Goal: Ask a question

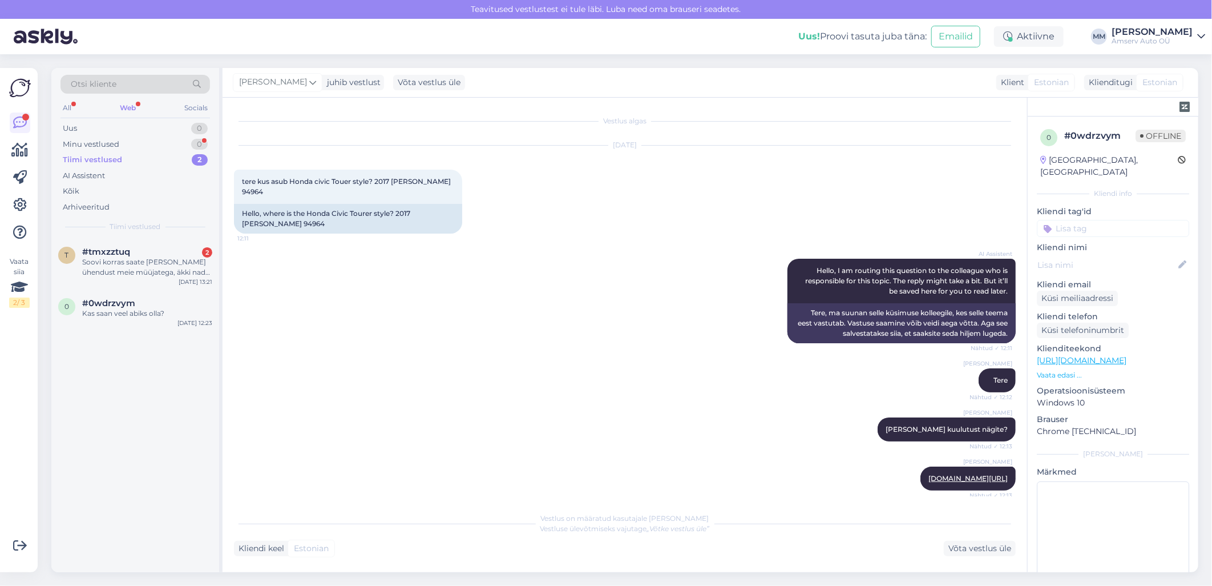
scroll to position [497, 0]
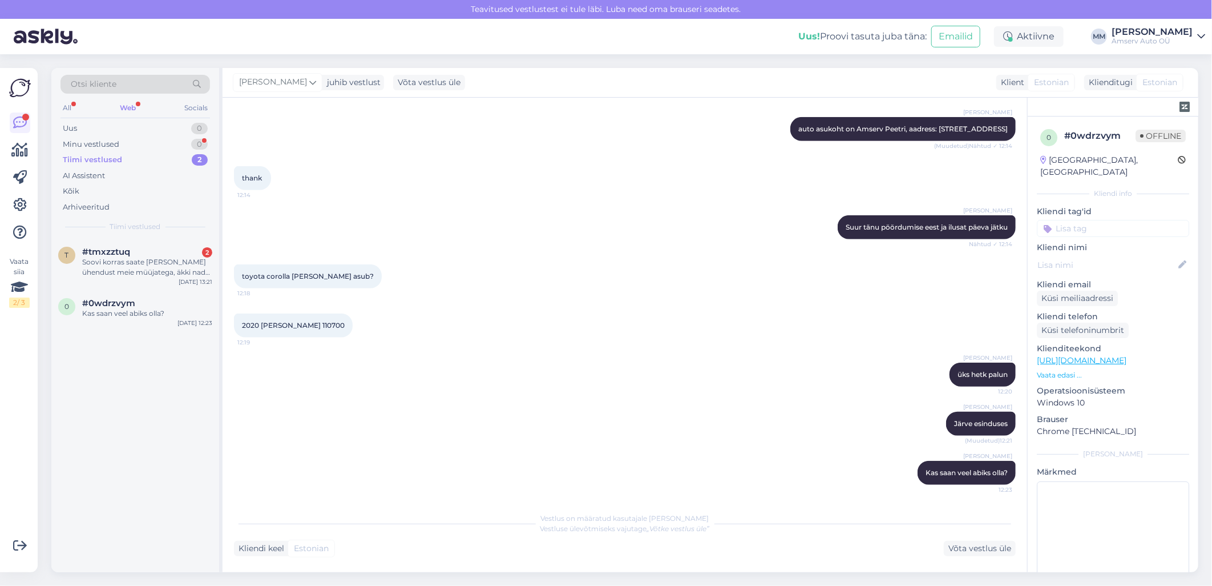
click at [133, 103] on div "Web" at bounding box center [128, 107] width 21 height 15
click at [158, 128] on div "Uus 1" at bounding box center [136, 128] width 150 height 16
click at [158, 266] on div "У меня нет информации о наличии модели TOYOTA CH-R. Пожалуйста, свяжитесь с наш…" at bounding box center [147, 267] width 130 height 21
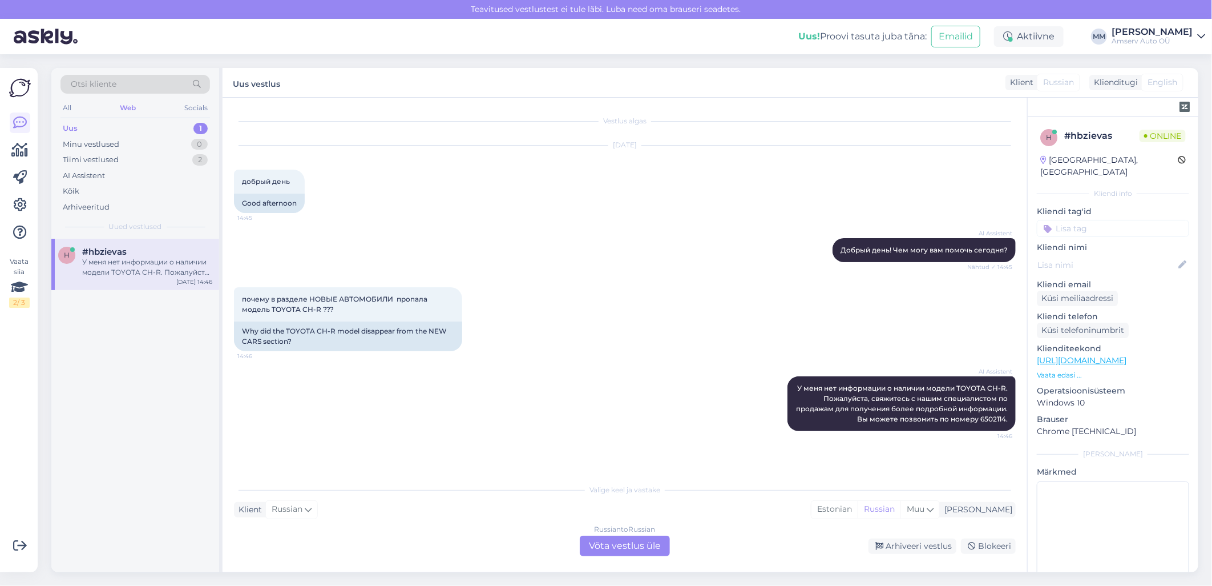
click at [605, 544] on div "Russian to Russian Võta vestlus üle" at bounding box center [625, 545] width 90 height 21
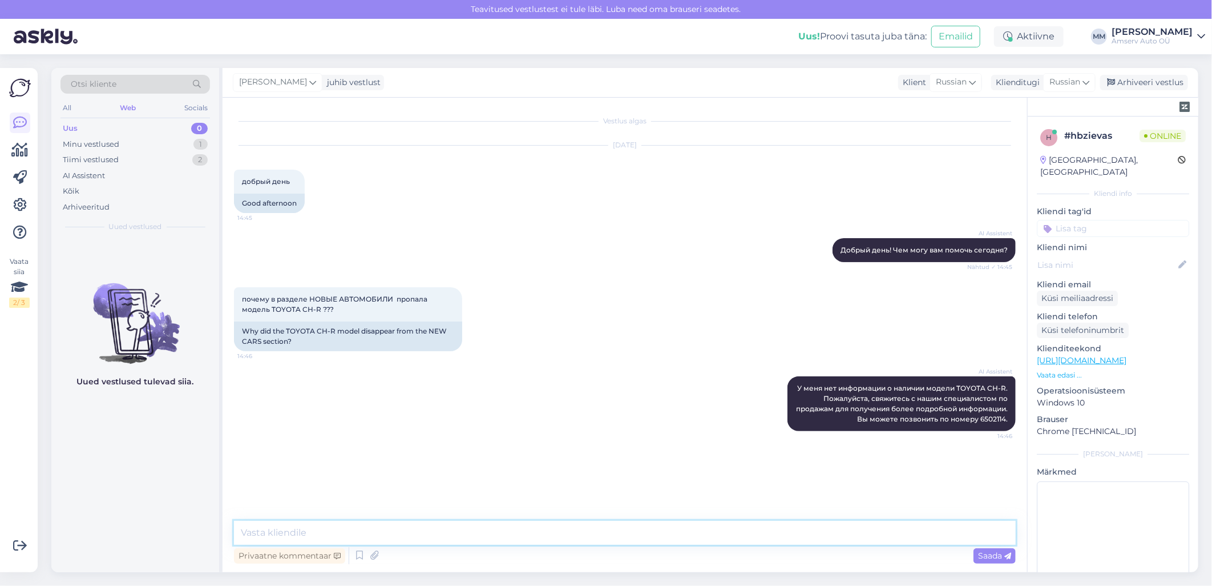
click at [339, 531] on textarea at bounding box center [625, 533] width 782 height 24
drag, startPoint x: 300, startPoint y: 310, endPoint x: 316, endPoint y: 309, distance: 16.6
click at [316, 309] on span "почему в разделе НОВЫЕ АВТОМОБИЛИ пропала модель TOYOTA CH-R ???" at bounding box center [335, 304] width 187 height 19
click at [438, 534] on textarea at bounding box center [625, 533] width 782 height 24
click at [389, 532] on textarea at bounding box center [625, 533] width 782 height 24
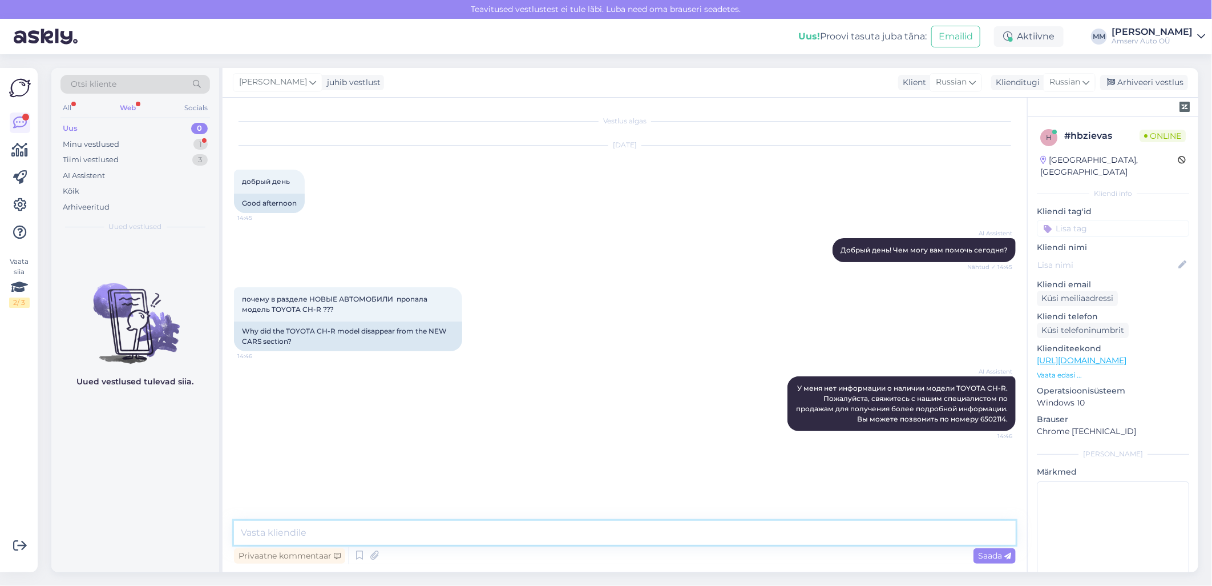
paste textarea "одну минуту, я должна узнать"
type textarea "одну минуту, я должна узнать"
click at [985, 557] on span "Saada" at bounding box center [994, 555] width 33 height 10
click at [400, 529] on textarea at bounding box center [625, 533] width 782 height 24
paste textarea "Пожалуиста оствьте свои номер телефона я уточню и свяжусь с Вами"
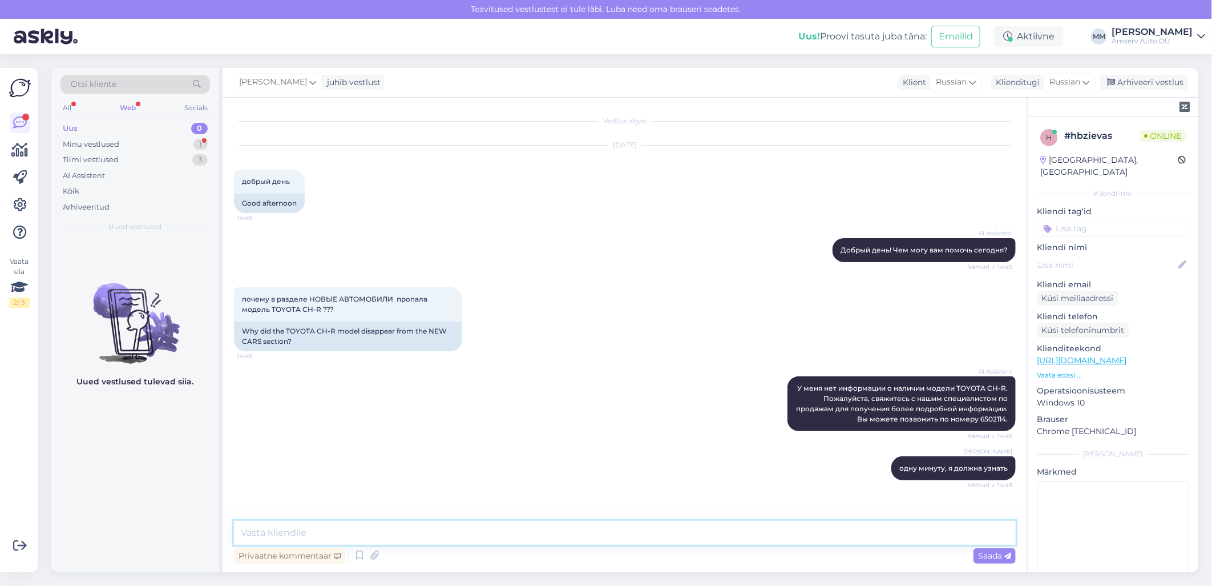
type textarea "Пожалуиста оствьте свои номер телефона я уточню и свяжусь с Вами"
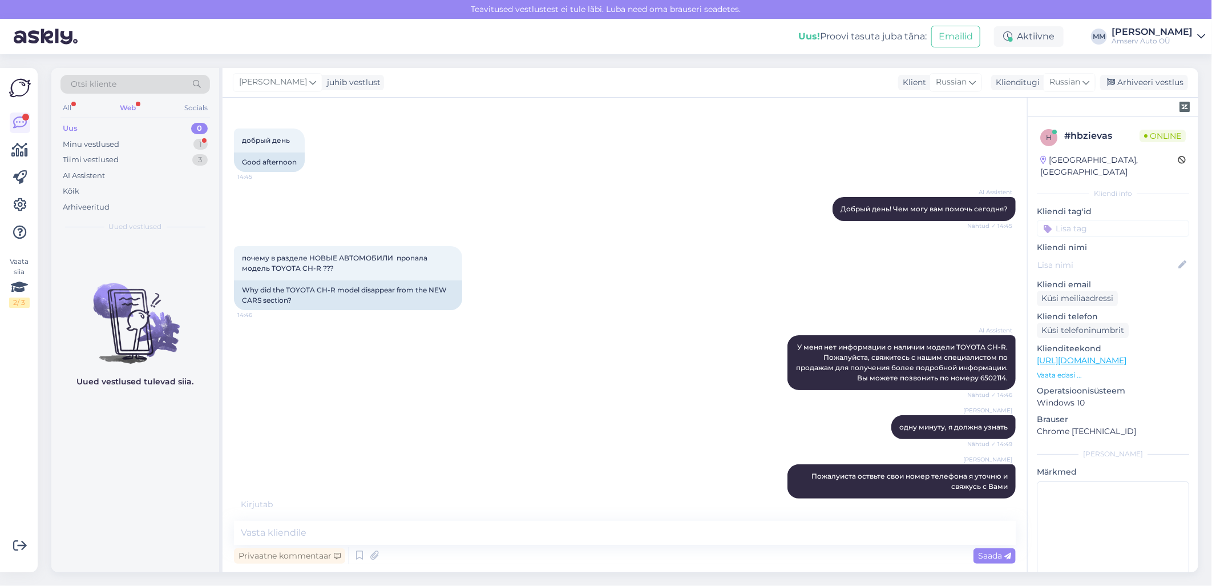
click at [1102, 220] on input at bounding box center [1113, 228] width 152 height 17
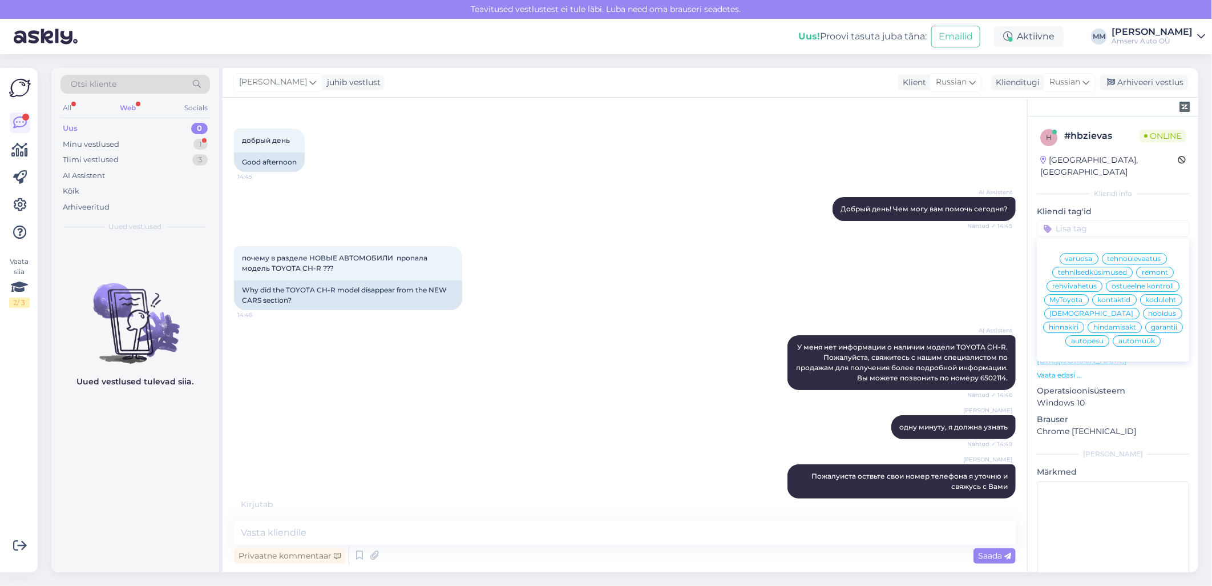
click at [1070, 269] on span "tehnilsedküsimused" at bounding box center [1092, 272] width 69 height 7
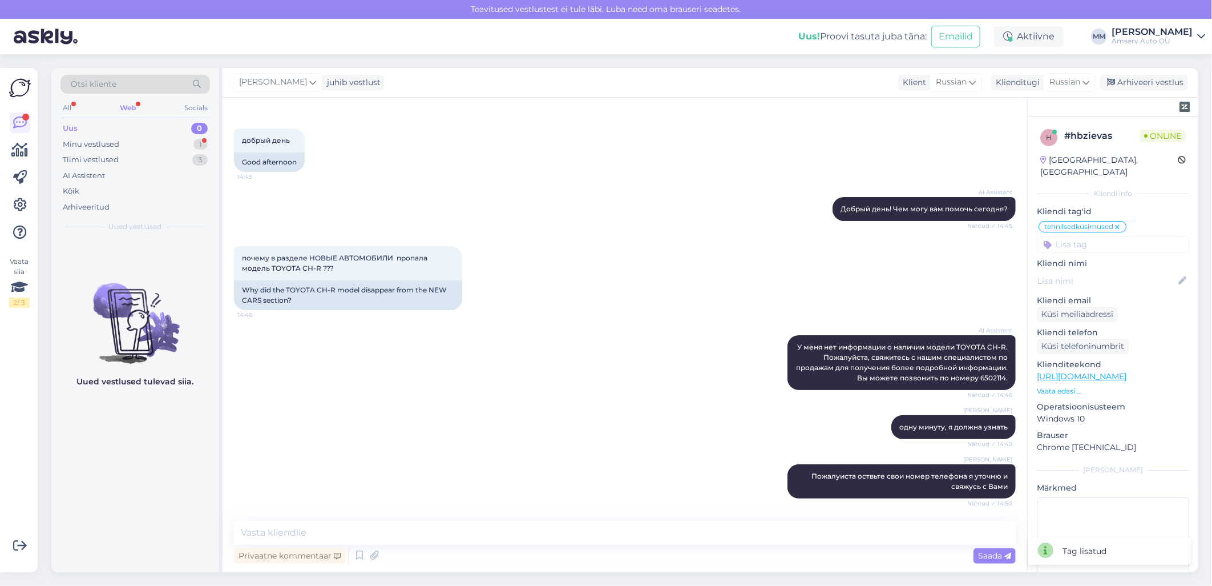
scroll to position [90, 0]
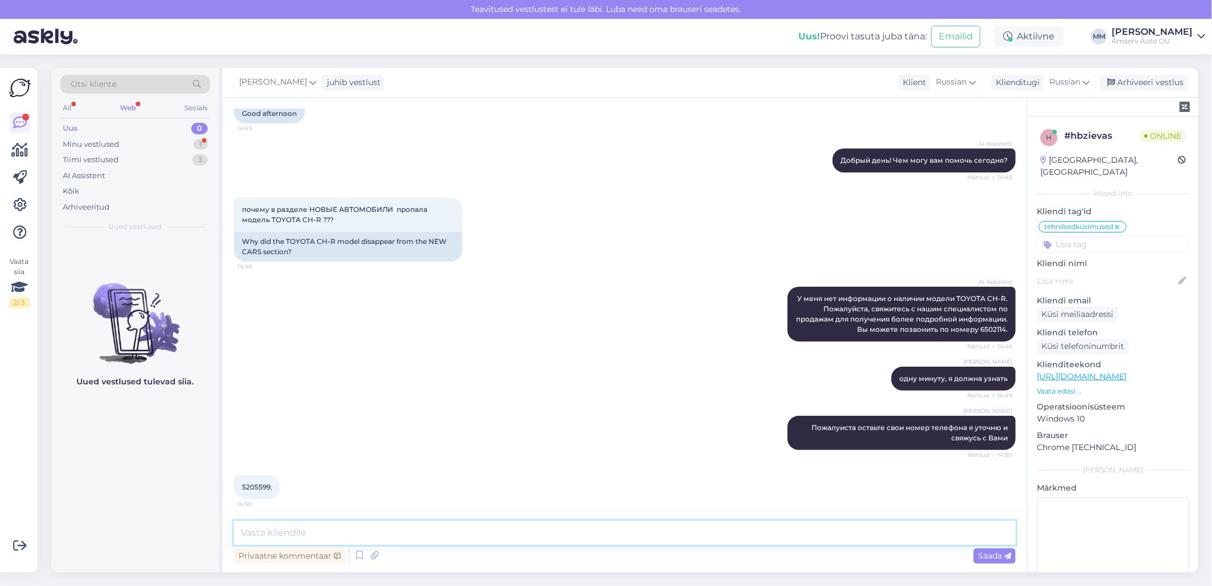
click at [371, 529] on textarea at bounding box center [625, 533] width 782 height 24
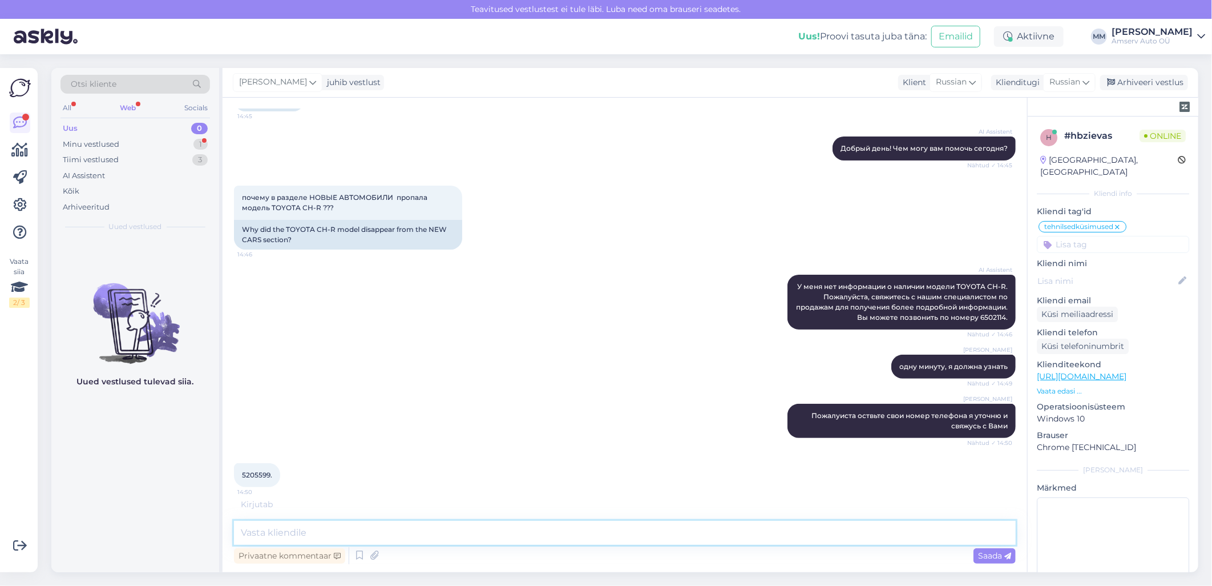
click at [346, 535] on textarea at bounding box center [625, 533] width 782 height 24
paste textarea "Спасибо"
type textarea "Спасибо"
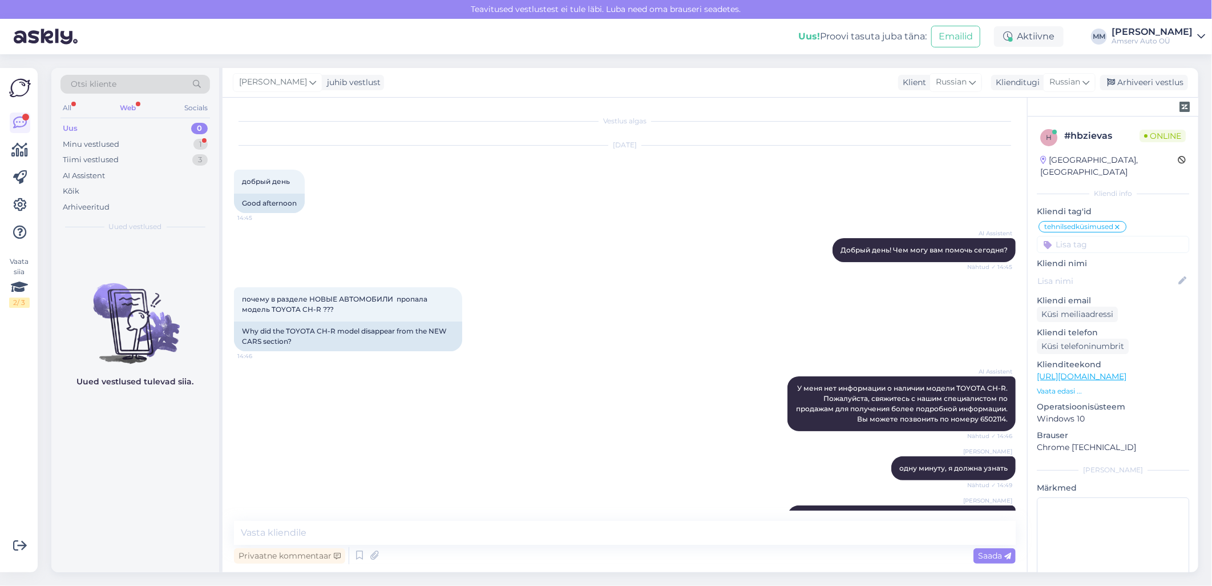
scroll to position [237, 0]
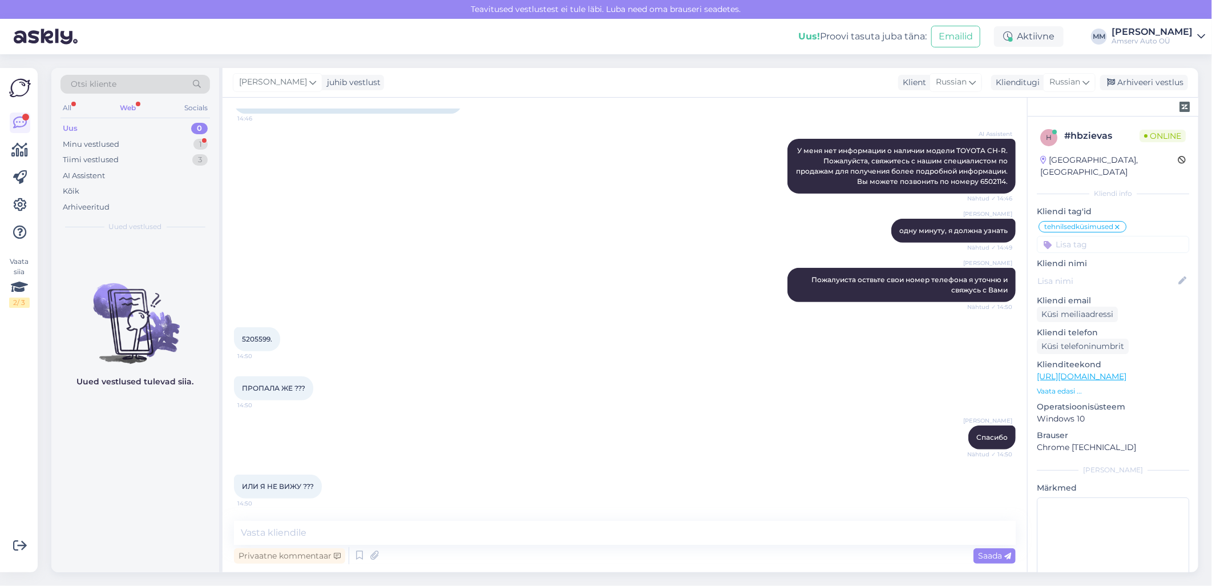
click at [137, 104] on div "Web" at bounding box center [128, 107] width 21 height 15
click at [140, 143] on div "Minu vestlused 1" at bounding box center [136, 144] width 150 height 16
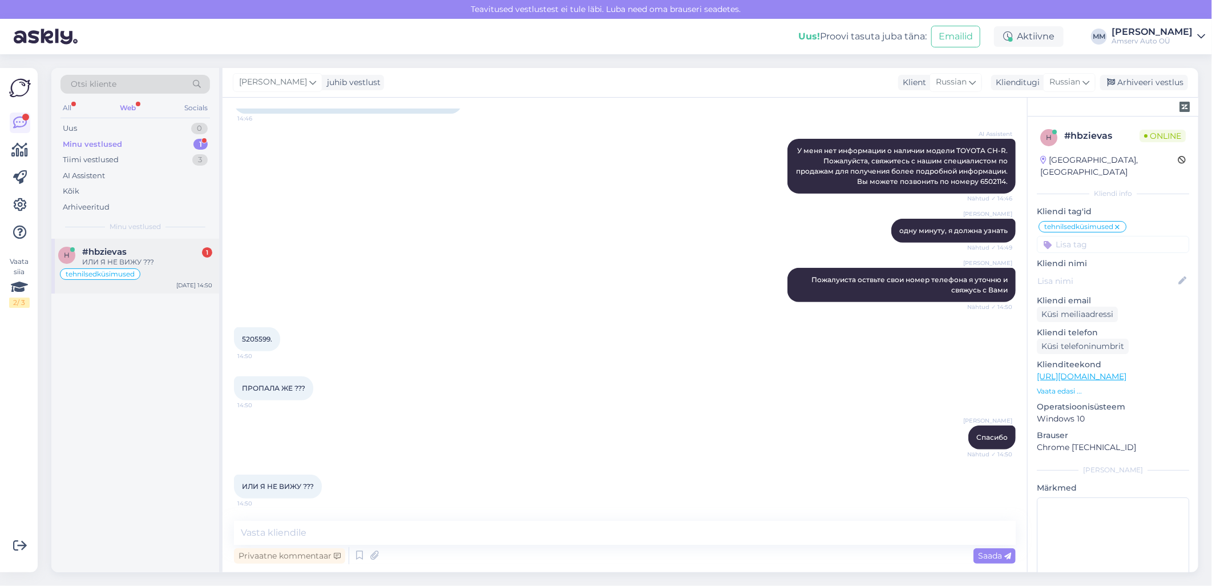
click at [98, 260] on div "ИЛИ Я НЕ ВИЖУ ???" at bounding box center [147, 262] width 130 height 10
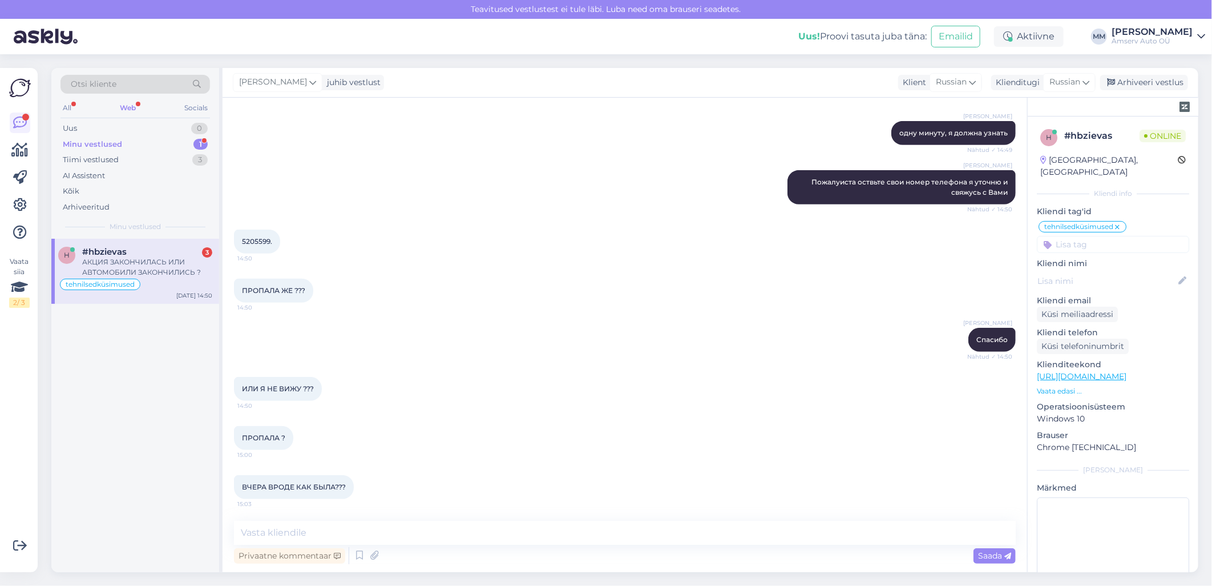
scroll to position [395, 0]
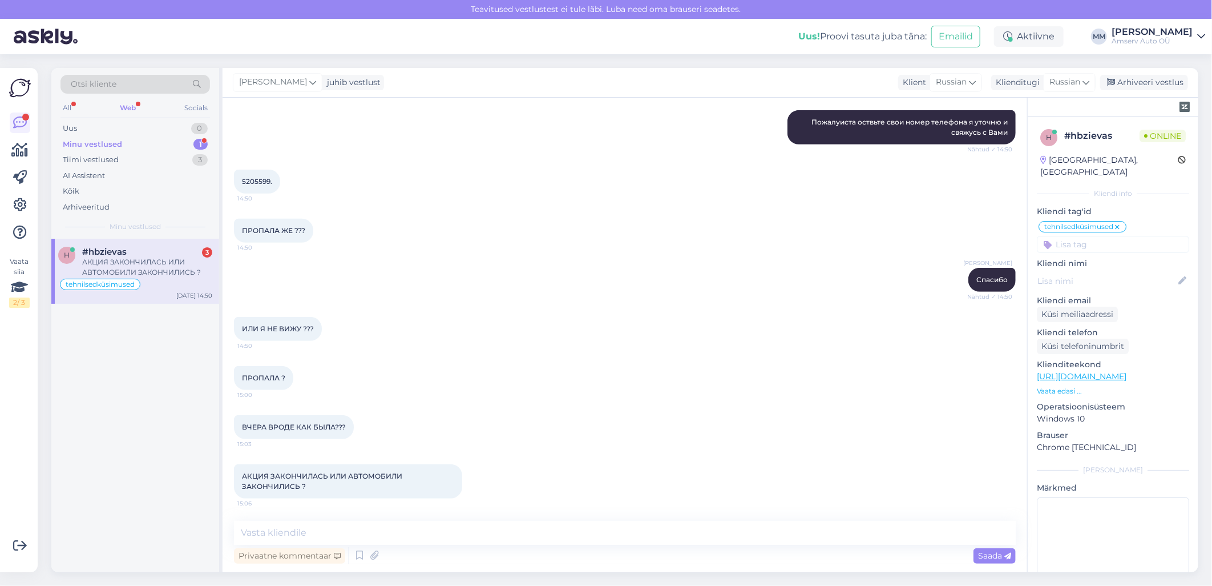
click at [136, 144] on div "Minu vestlused 1" at bounding box center [136, 144] width 150 height 16
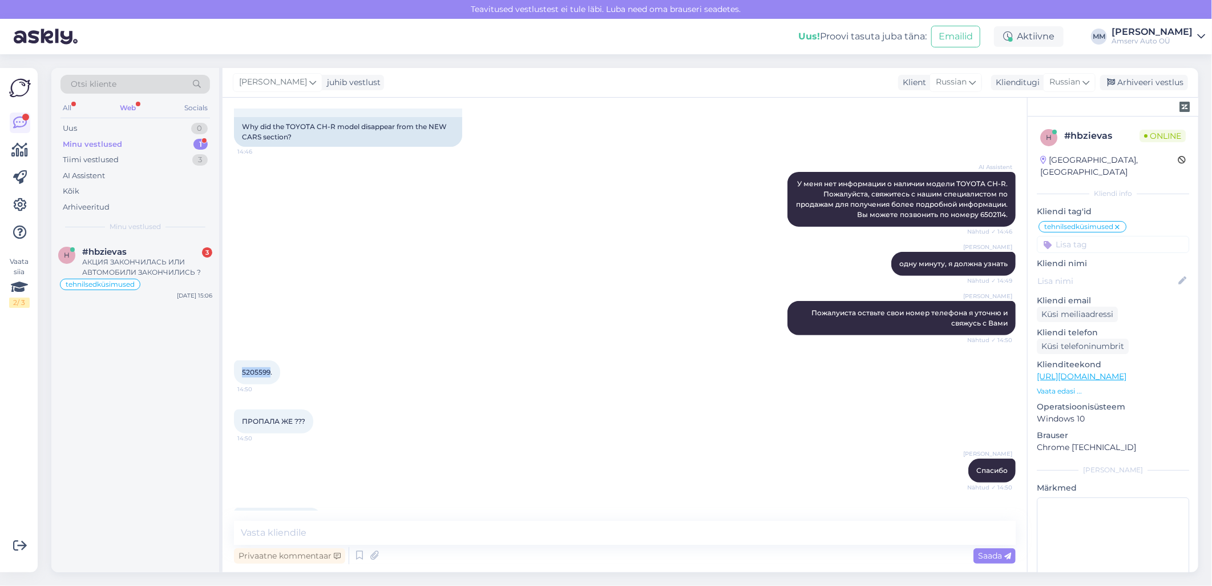
drag, startPoint x: 270, startPoint y: 368, endPoint x: 234, endPoint y: 374, distance: 36.4
click at [234, 374] on div "5205599. 14:50" at bounding box center [257, 372] width 46 height 24
drag, startPoint x: 234, startPoint y: 374, endPoint x: 244, endPoint y: 369, distance: 11.2
copy span "5205599"
